Goal: Transaction & Acquisition: Book appointment/travel/reservation

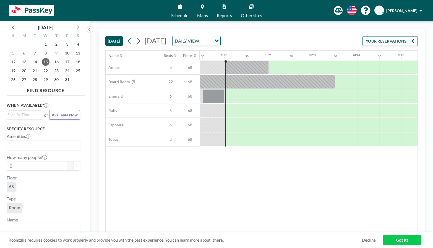
scroll to position [0, 641]
click at [45, 60] on span "15" at bounding box center [46, 62] width 8 height 8
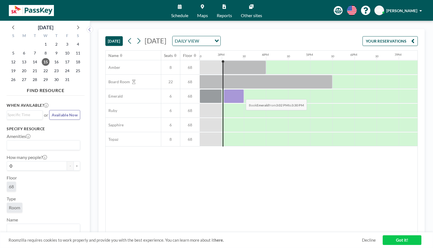
click at [241, 95] on div at bounding box center [234, 96] width 20 height 14
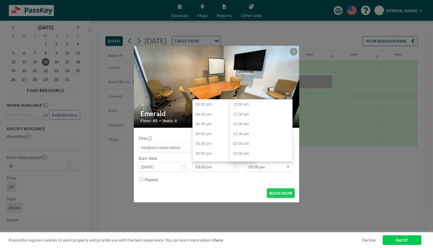
scroll to position [305, 0]
click at [279, 168] on input "03:30 pm" at bounding box center [268, 166] width 47 height 9
click at [250, 114] on div "04:00 pm" at bounding box center [262, 114] width 65 height 10
type input "04:00 pm"
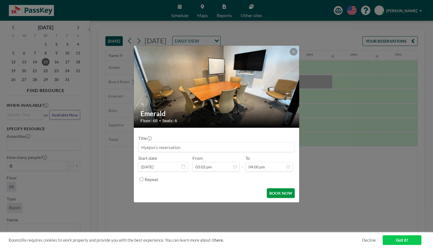
scroll to position [315, 0]
click at [281, 194] on button "BOOK NOW" at bounding box center [281, 193] width 28 height 10
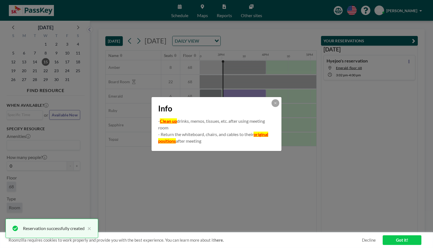
click at [401, 241] on link "Got it!" at bounding box center [402, 240] width 39 height 10
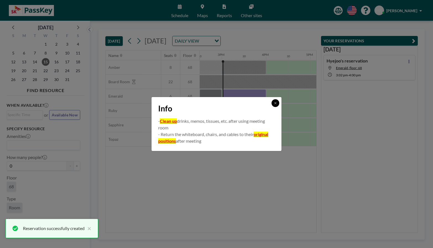
click at [274, 106] on button at bounding box center [275, 103] width 8 height 8
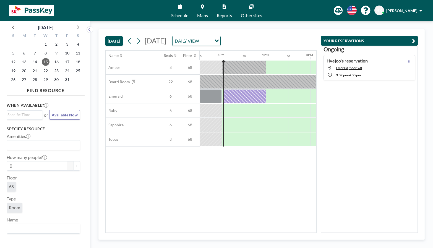
click at [33, 14] on img at bounding box center [31, 10] width 45 height 11
